Goal: Navigation & Orientation: Understand site structure

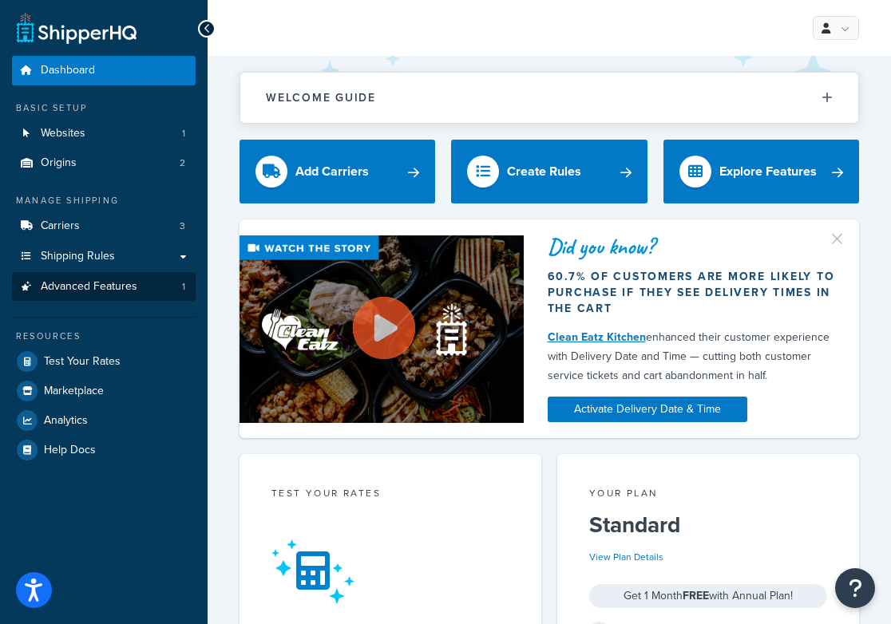
click at [134, 287] on span "Advanced Features" at bounding box center [89, 287] width 97 height 14
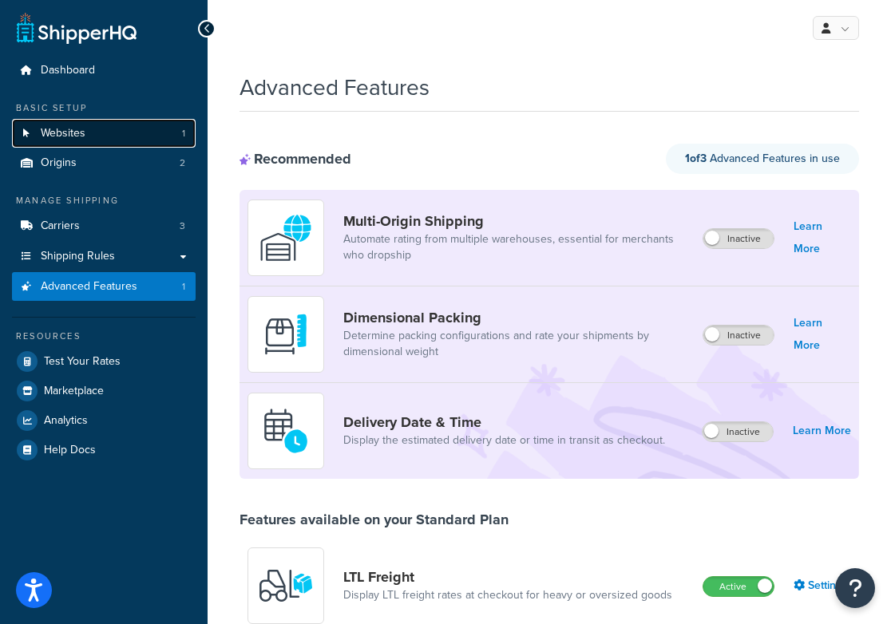
click at [132, 133] on link "Websites 1" at bounding box center [104, 134] width 184 height 30
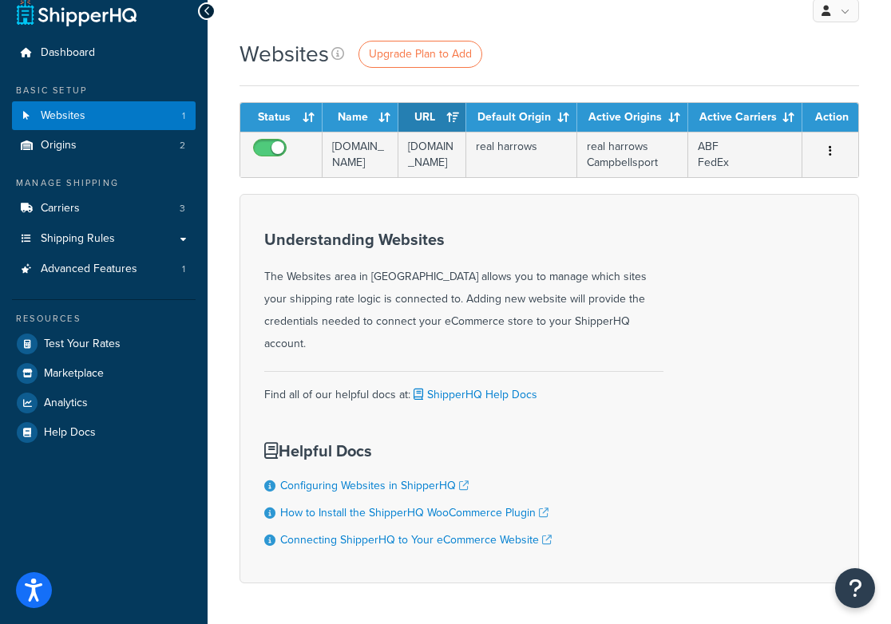
scroll to position [7, 0]
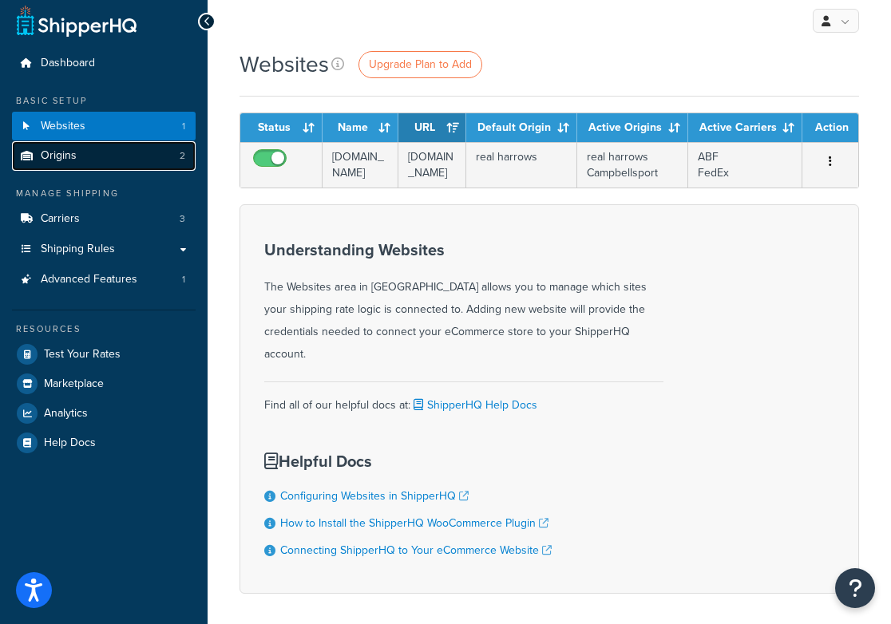
click at [101, 148] on link "Origins 2" at bounding box center [104, 156] width 184 height 30
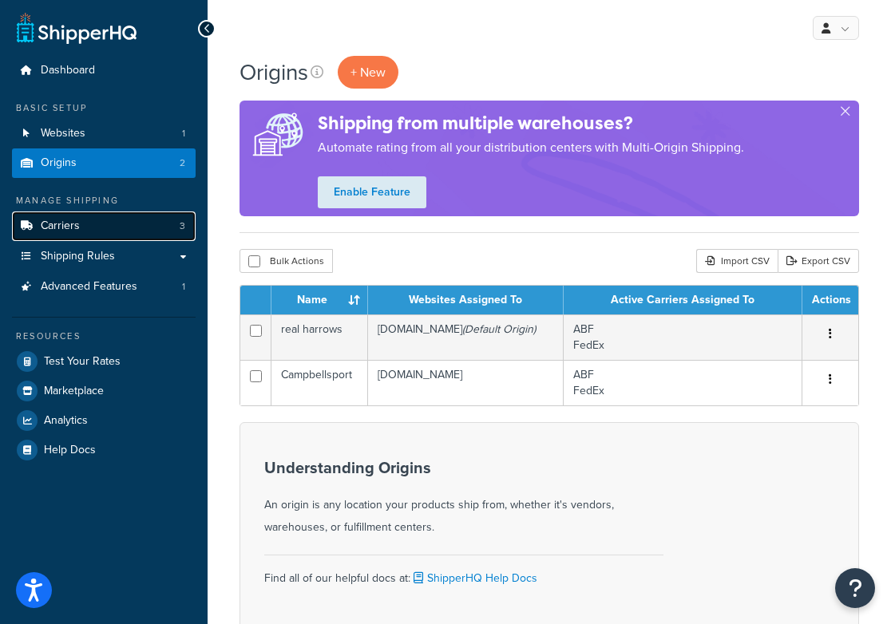
click at [141, 224] on link "Carriers 3" at bounding box center [104, 227] width 184 height 30
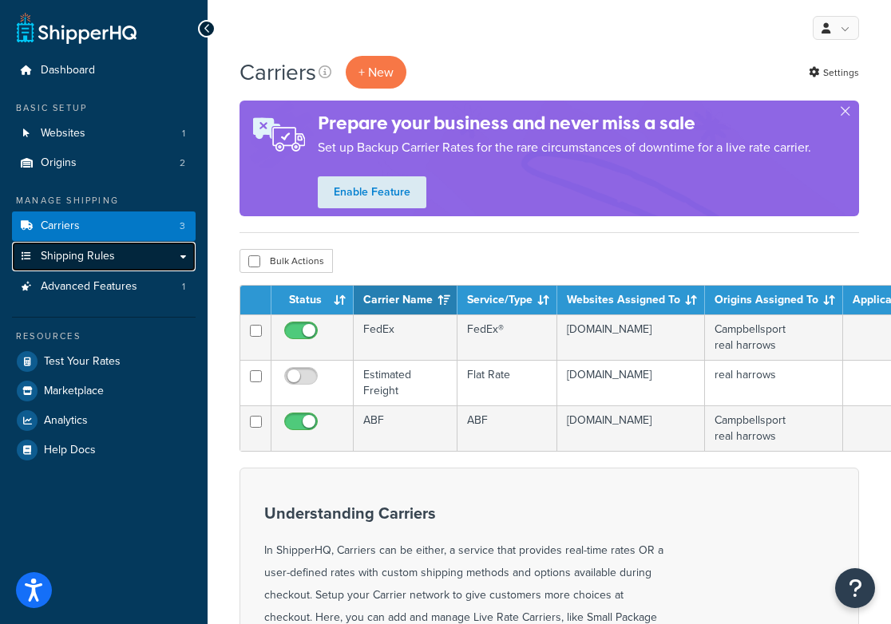
click at [138, 261] on link "Shipping Rules" at bounding box center [104, 257] width 184 height 30
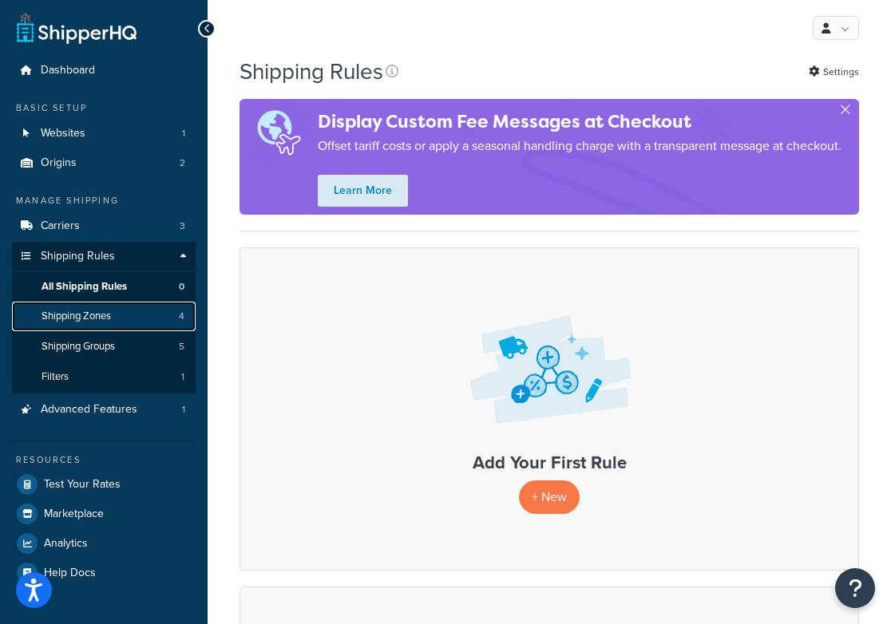
click at [139, 319] on link "Shipping Zones 4" at bounding box center [104, 317] width 184 height 30
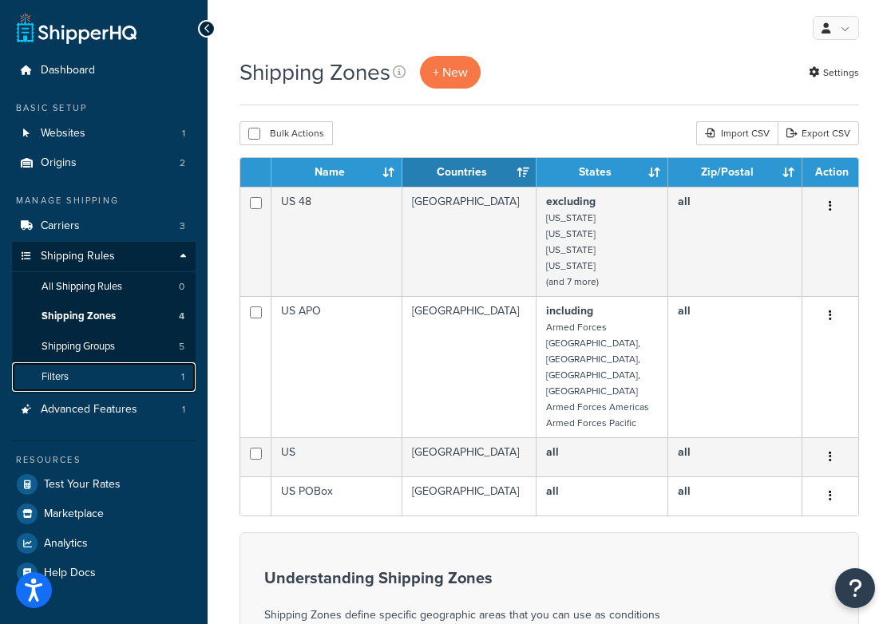
click at [95, 378] on link "Filters 1" at bounding box center [104, 377] width 184 height 30
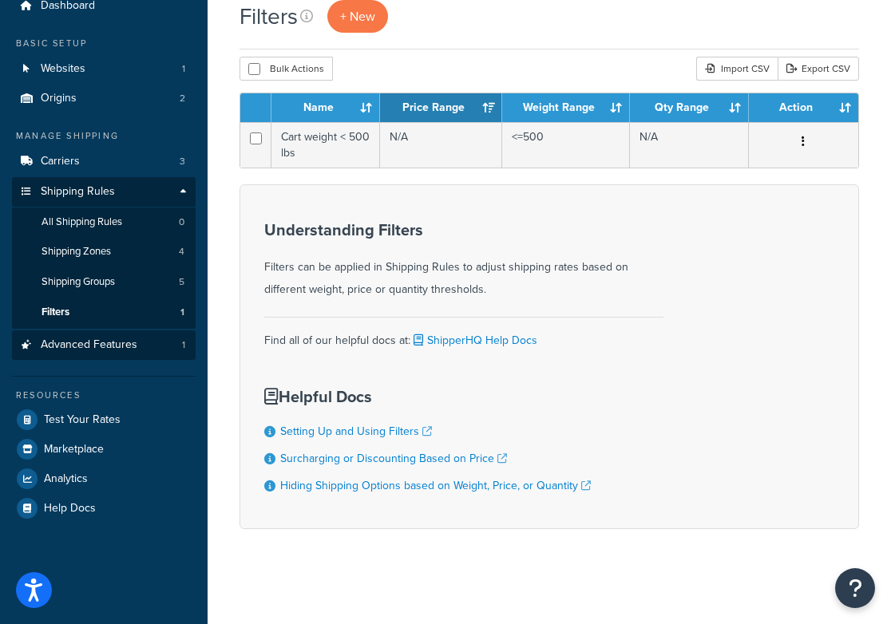
scroll to position [67, 0]
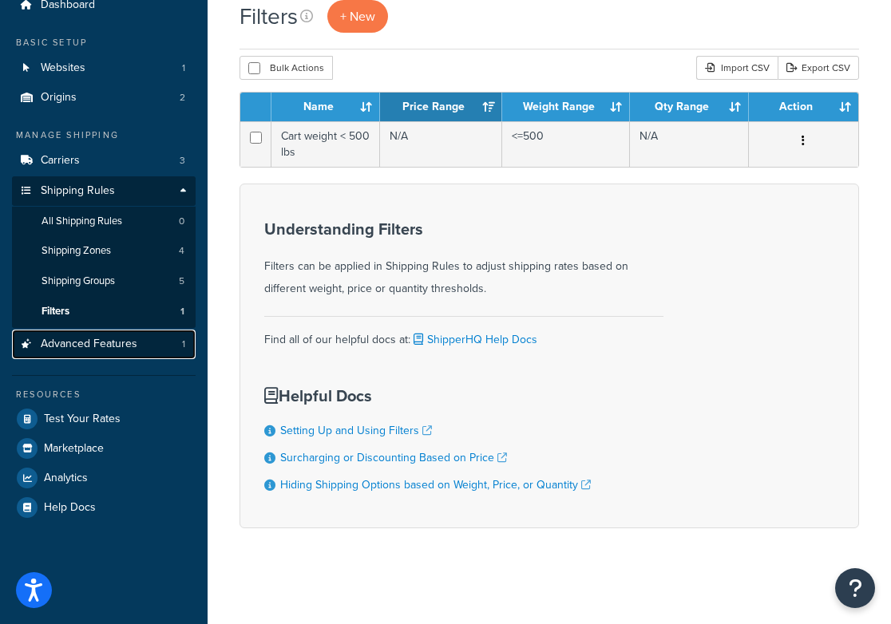
click at [119, 341] on span "Advanced Features" at bounding box center [89, 345] width 97 height 14
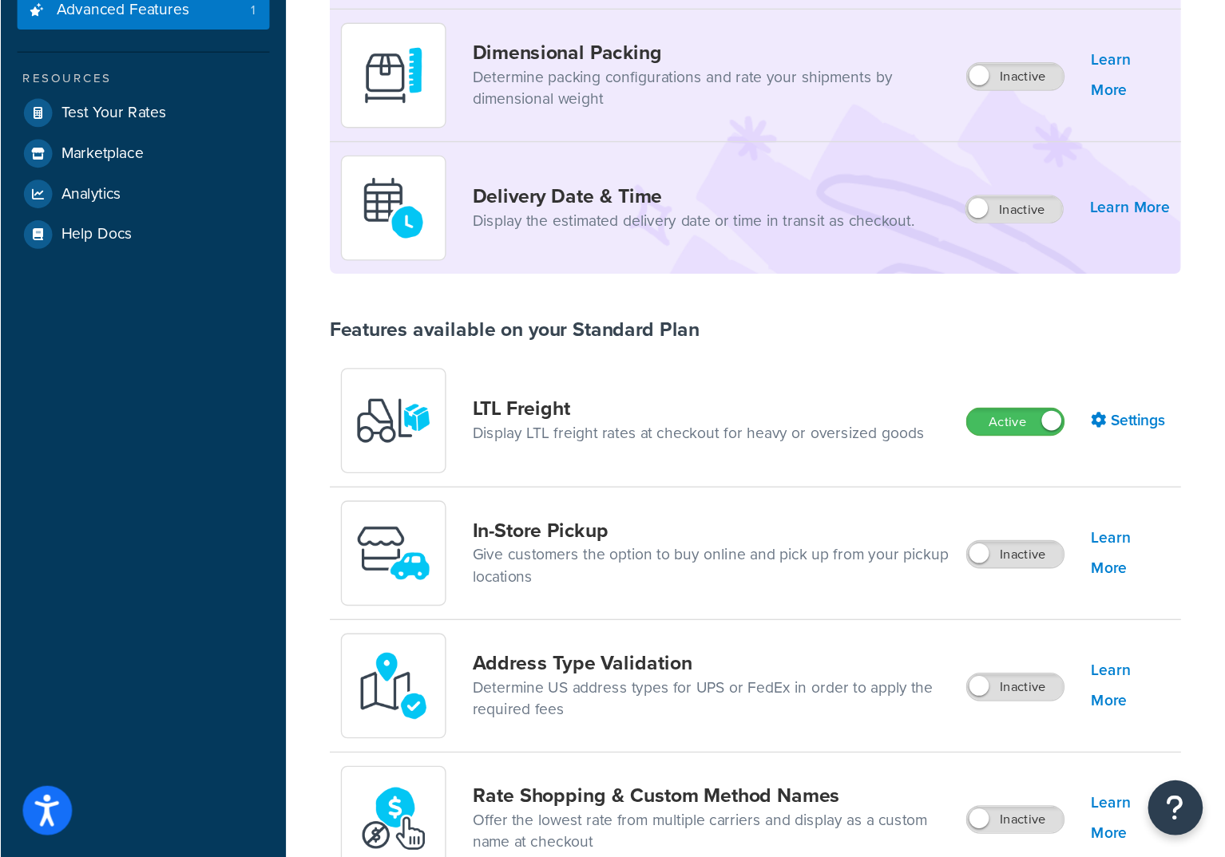
scroll to position [287, 0]
